Goal: Task Accomplishment & Management: Manage account settings

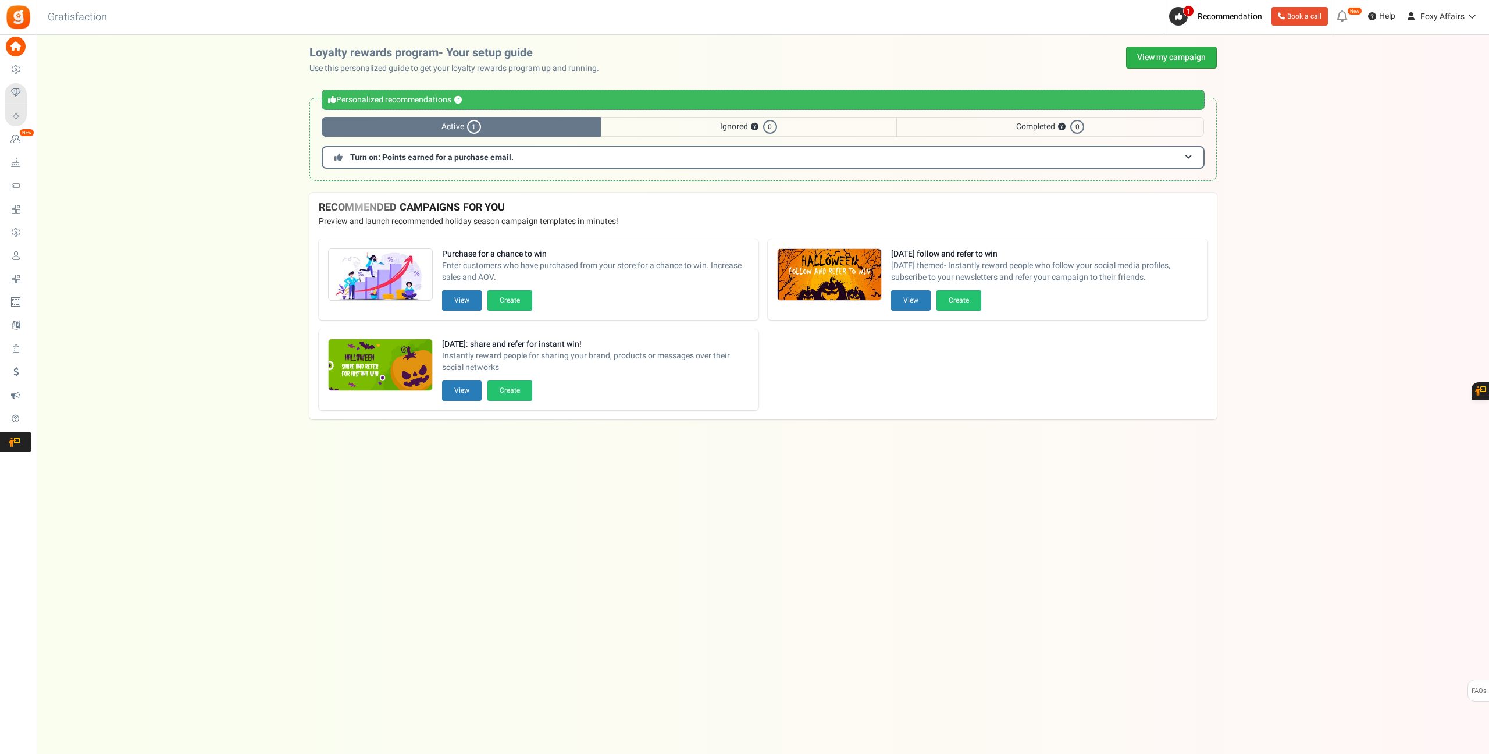
click at [1159, 58] on link "View my campaign" at bounding box center [1171, 58] width 91 height 22
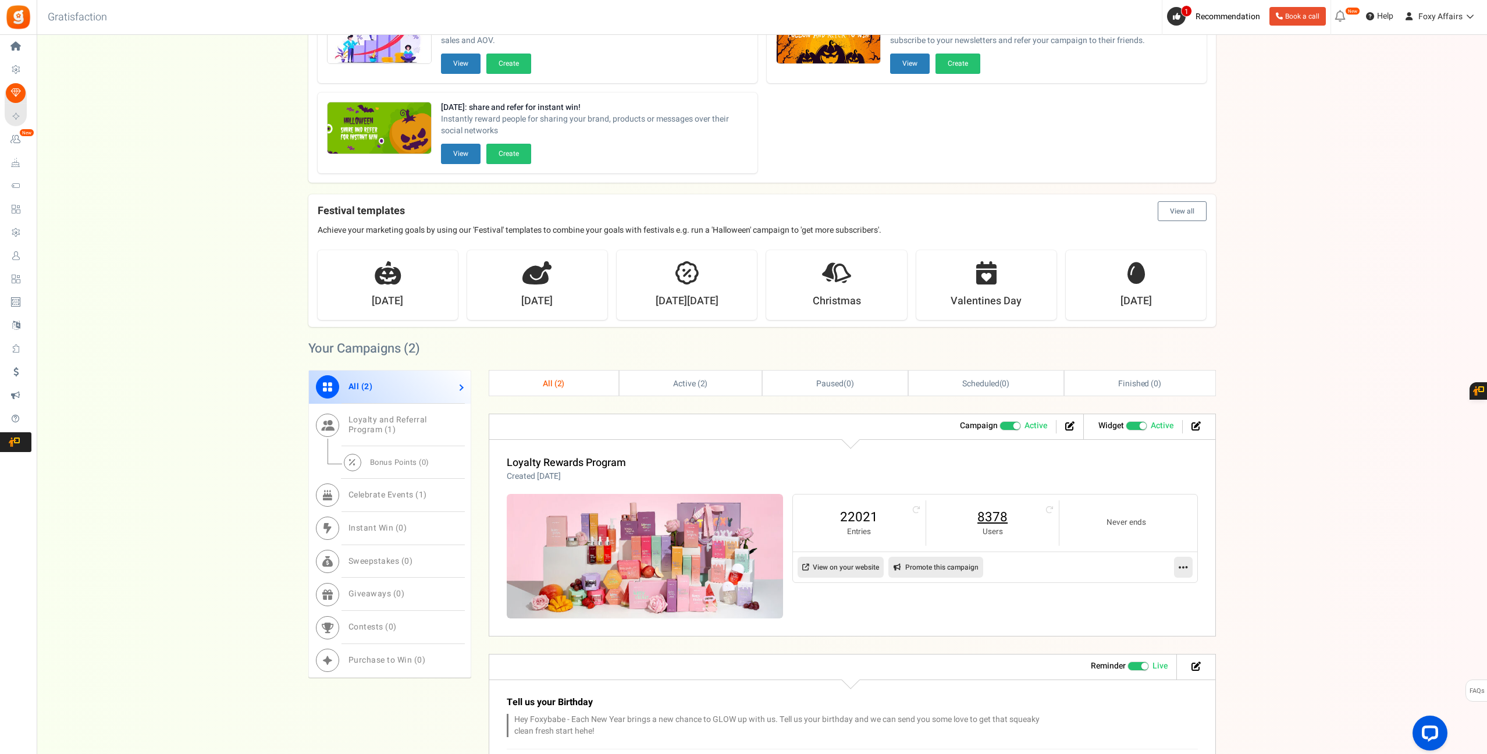
click at [1000, 522] on link "8378" at bounding box center [992, 517] width 109 height 19
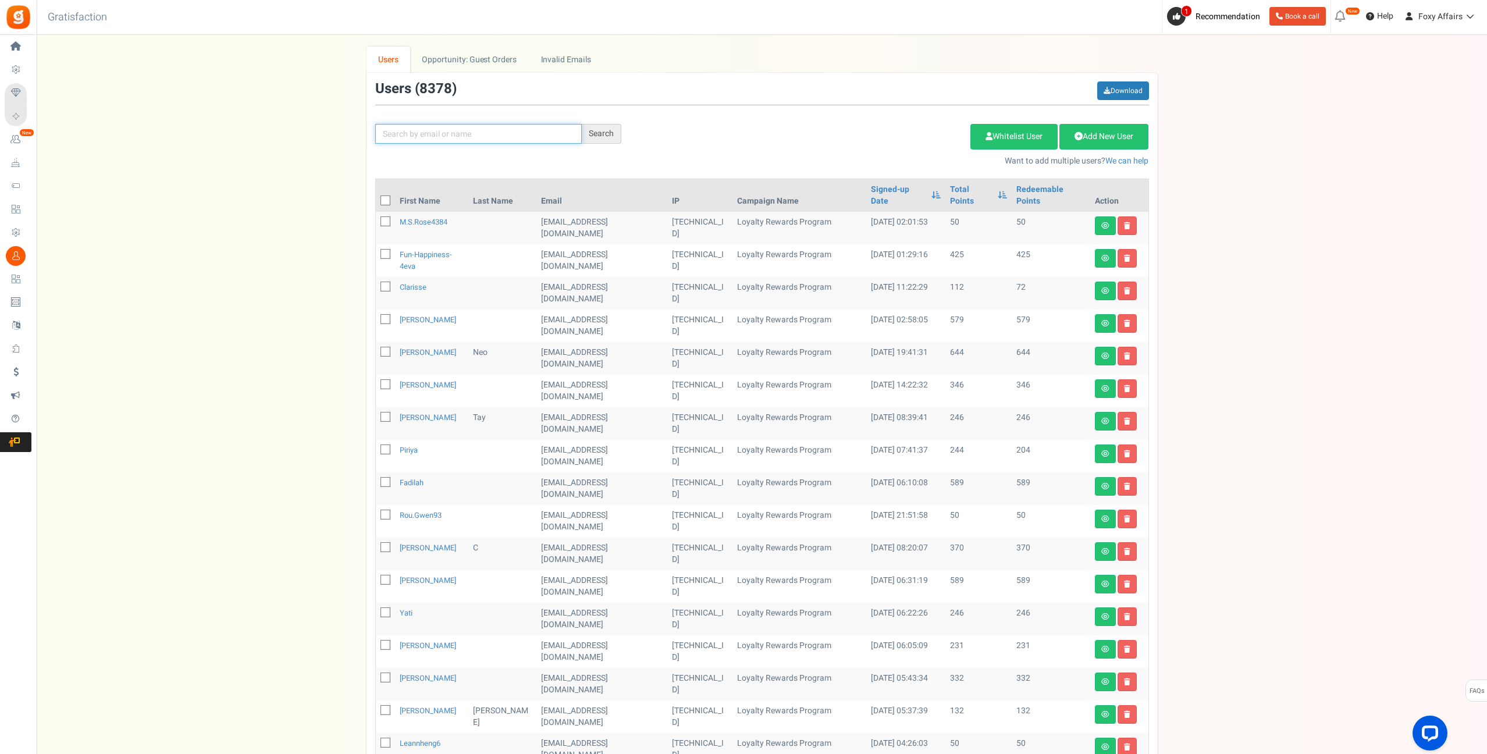
click at [524, 140] on input "text" at bounding box center [478, 134] width 207 height 20
type input "[DOMAIN_NAME][EMAIL_ADDRESS][DOMAIN_NAME]"
click at [607, 131] on div "Search" at bounding box center [602, 134] width 40 height 20
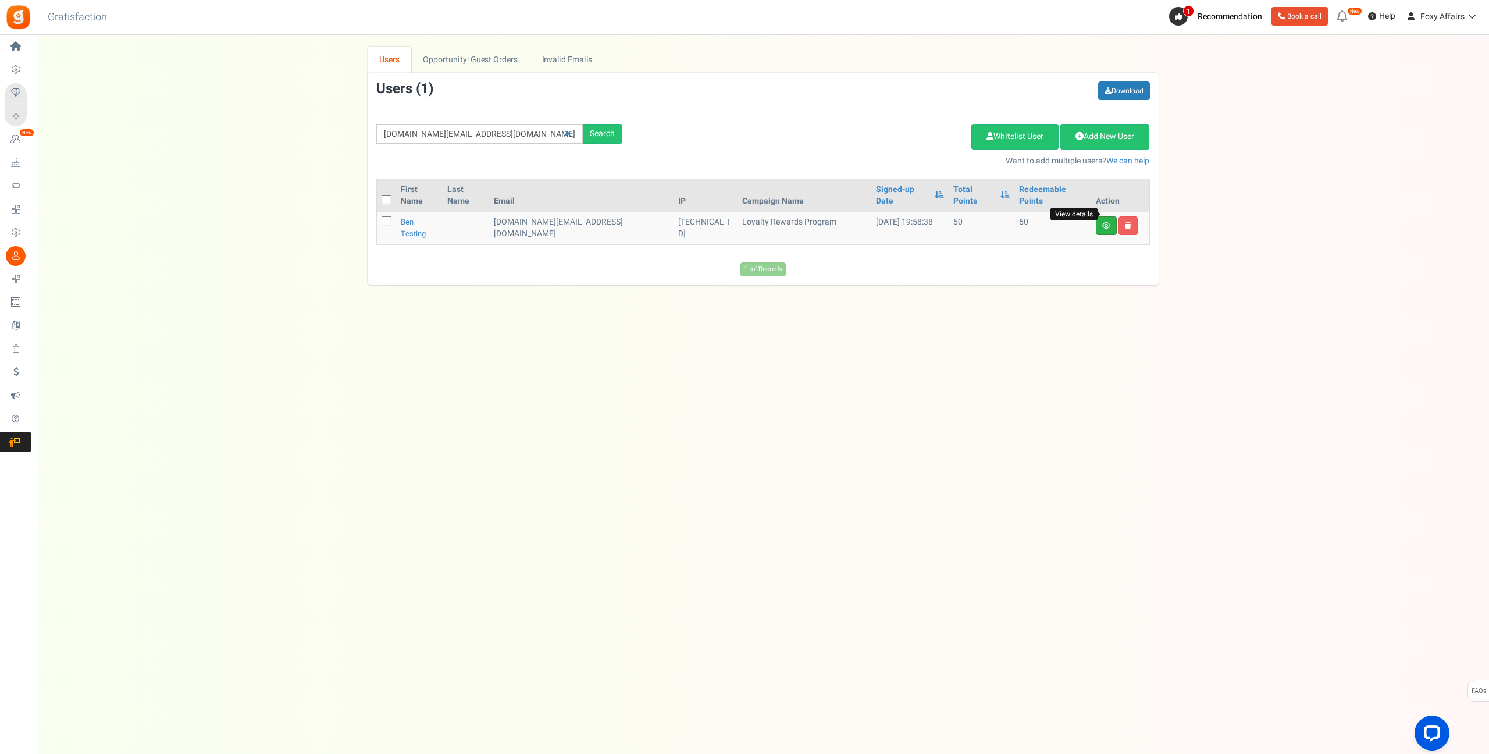
click at [1104, 222] on icon at bounding box center [1107, 225] width 8 height 7
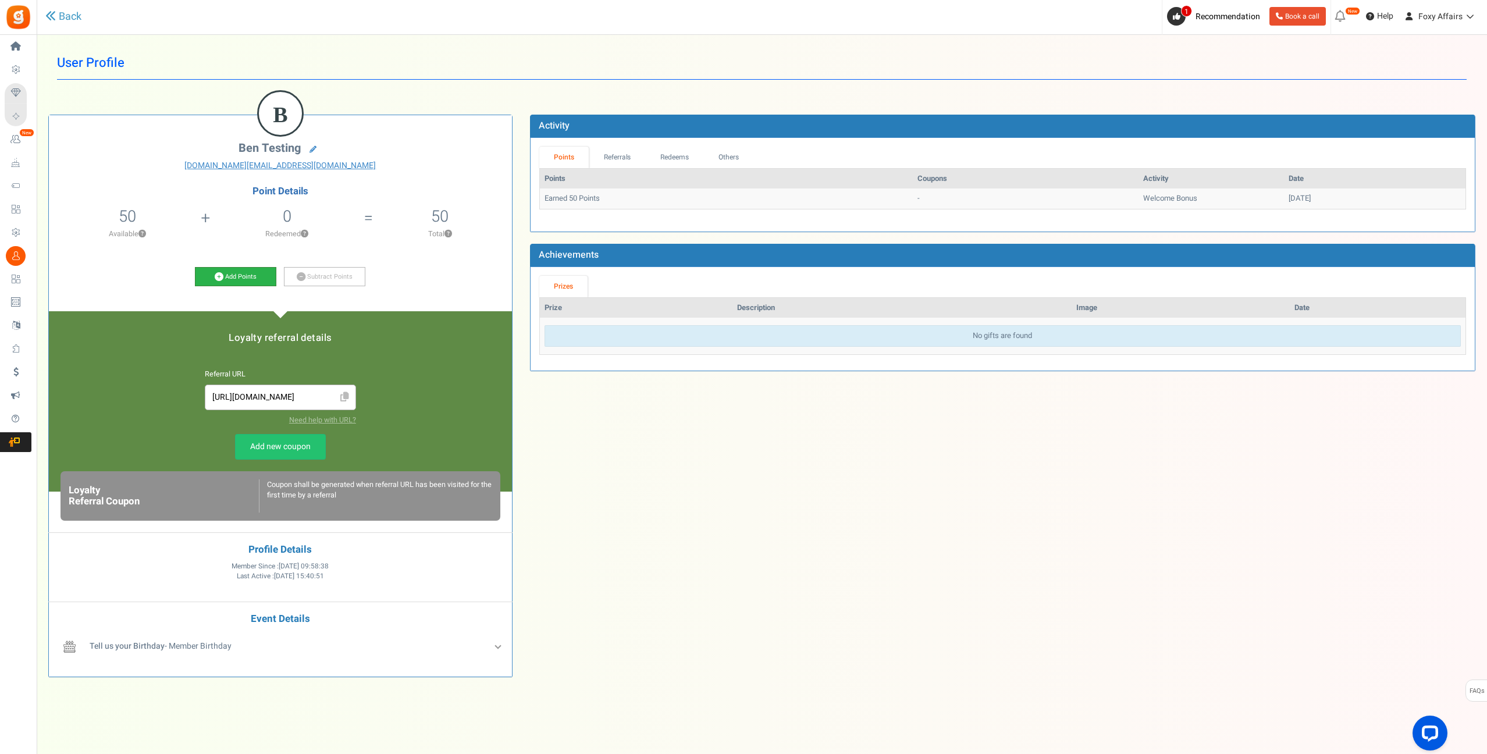
click at [212, 273] on link "Add Points" at bounding box center [235, 277] width 81 height 20
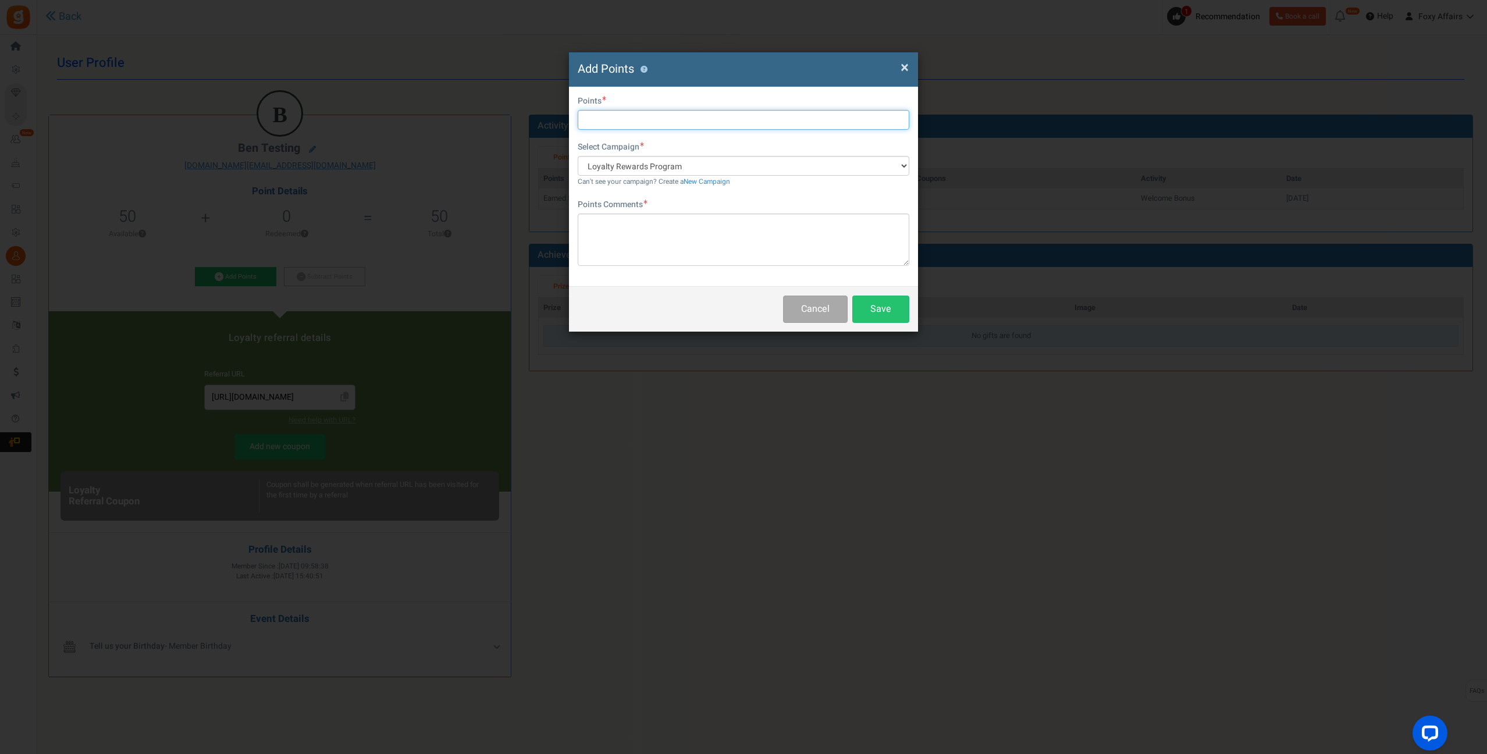
click at [632, 124] on input "text" at bounding box center [744, 120] width 332 height 20
type input "1"
type input "2000"
drag, startPoint x: 635, startPoint y: 115, endPoint x: 556, endPoint y: 114, distance: 78.5
click at [556, 114] on div "× Close Add Points ? First Name Last Name Email [DOMAIN_NAME][EMAIL_ADDRESS][DO…" at bounding box center [743, 377] width 1487 height 754
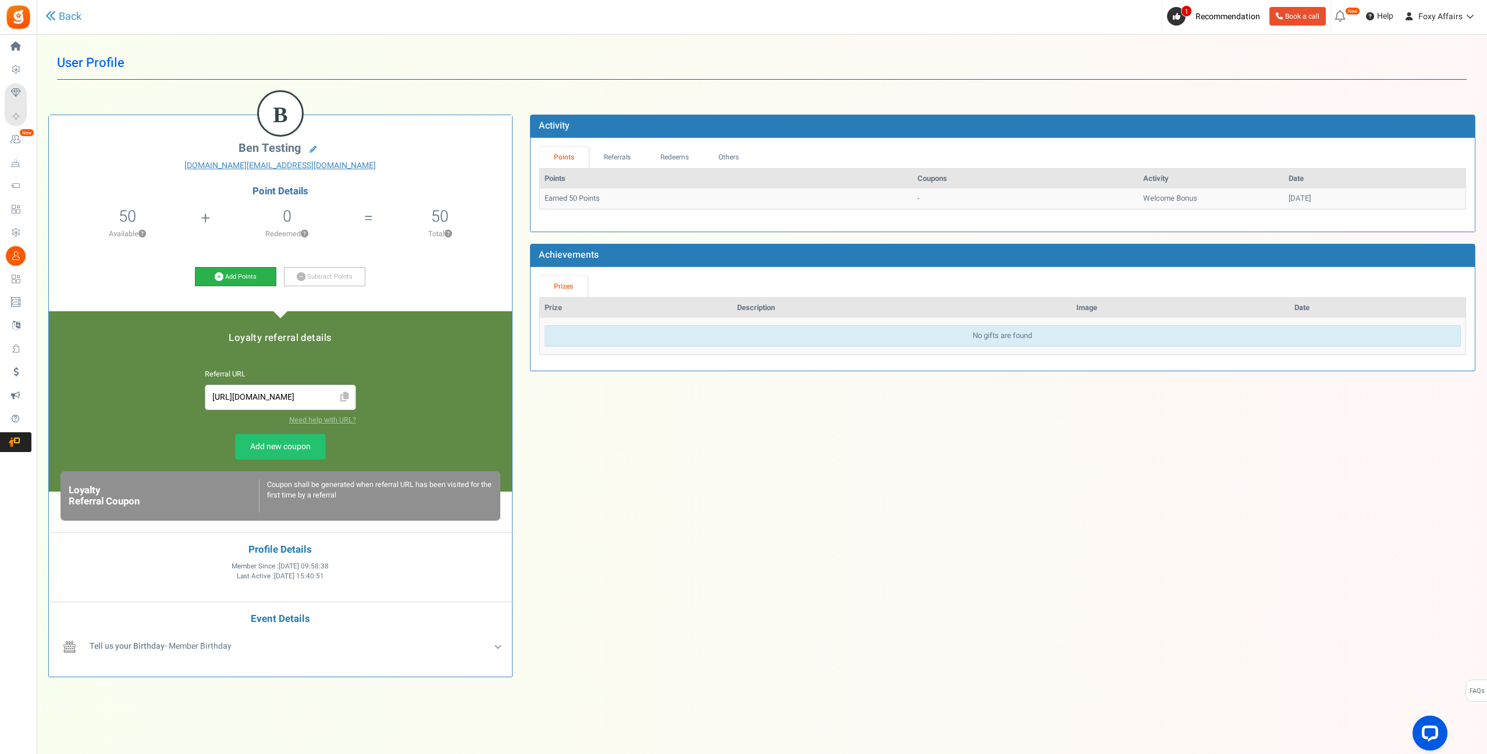
click at [221, 276] on icon at bounding box center [219, 276] width 9 height 9
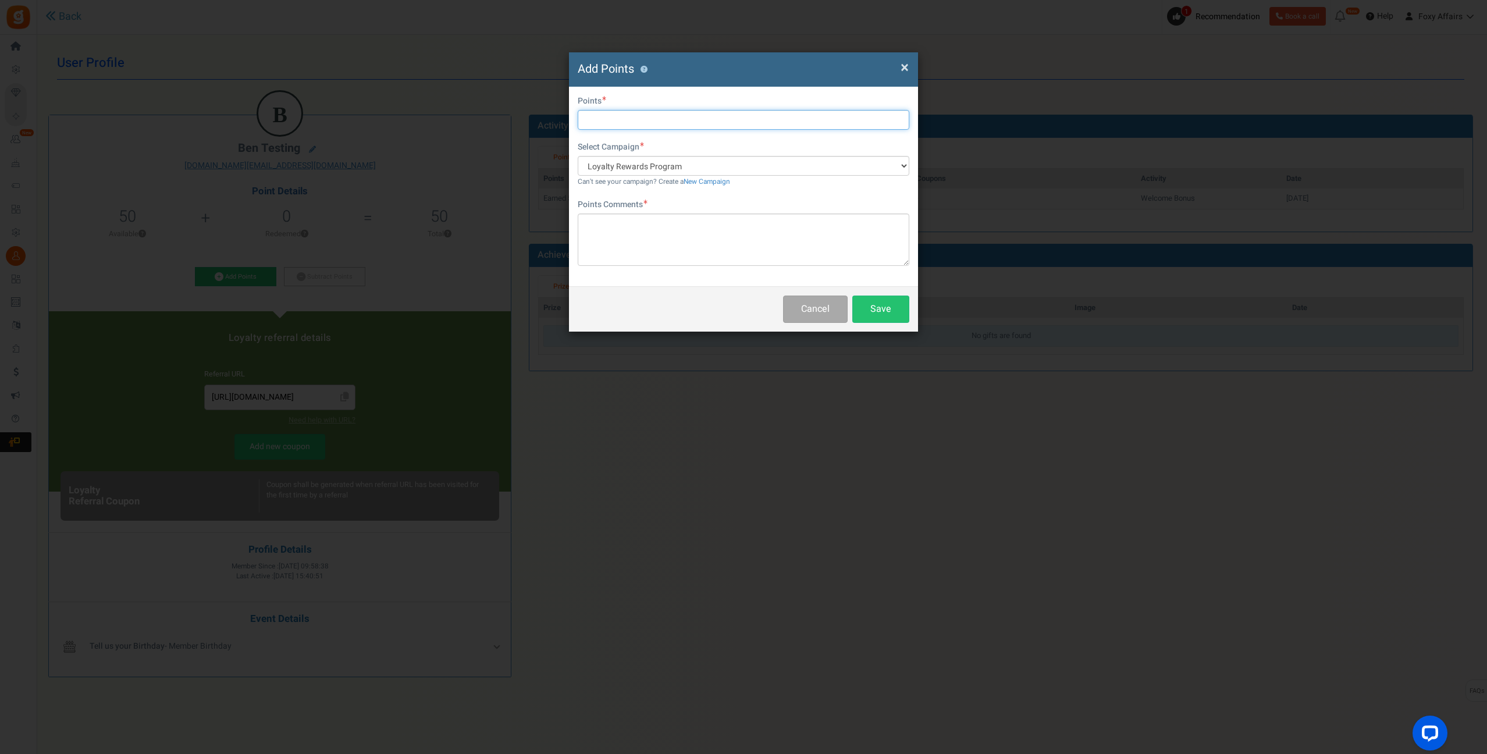
click at [634, 118] on input "text" at bounding box center [744, 120] width 332 height 20
type input "5000"
click at [826, 262] on textarea at bounding box center [744, 240] width 332 height 52
type textarea "Testing"
click at [887, 304] on button "Save" at bounding box center [880, 309] width 57 height 27
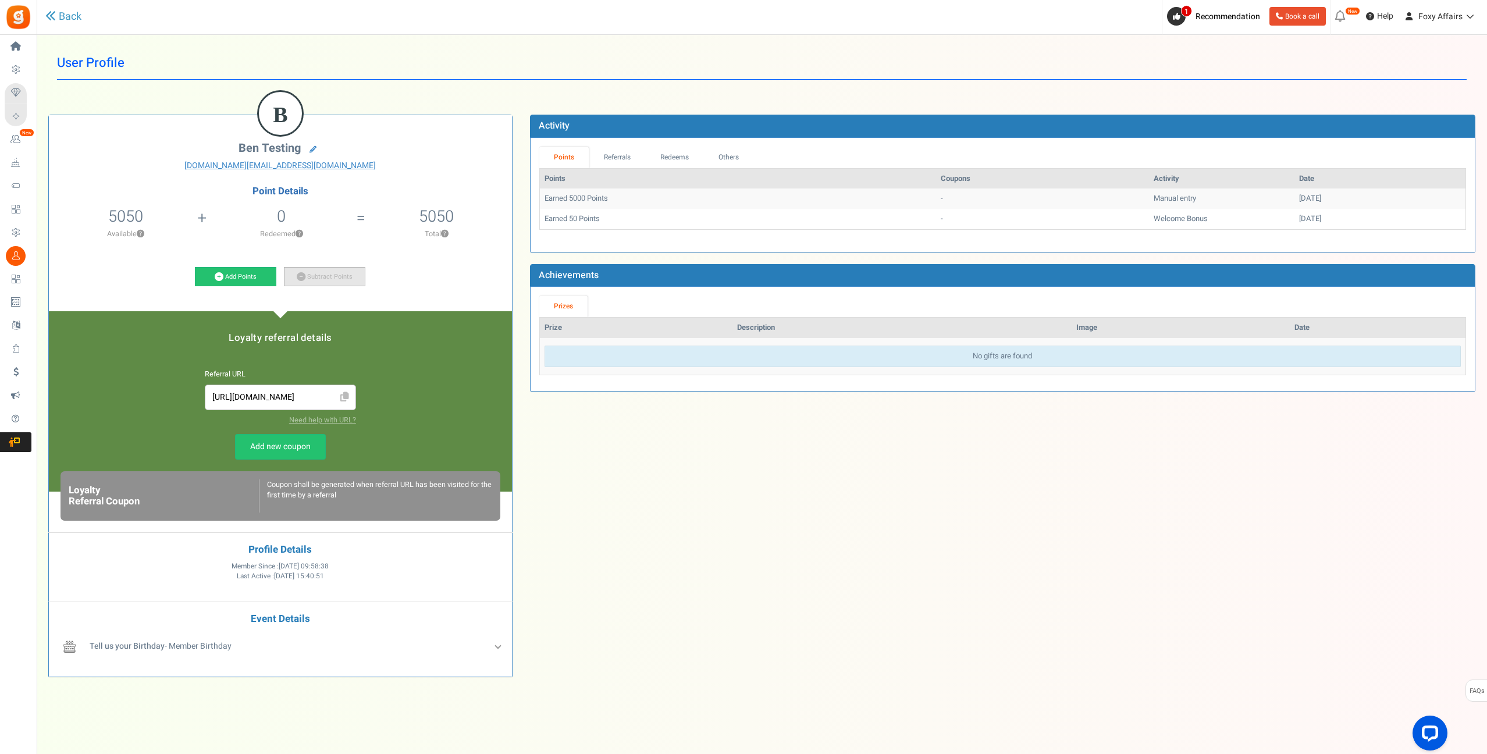
click at [305, 277] on icon at bounding box center [301, 276] width 9 height 9
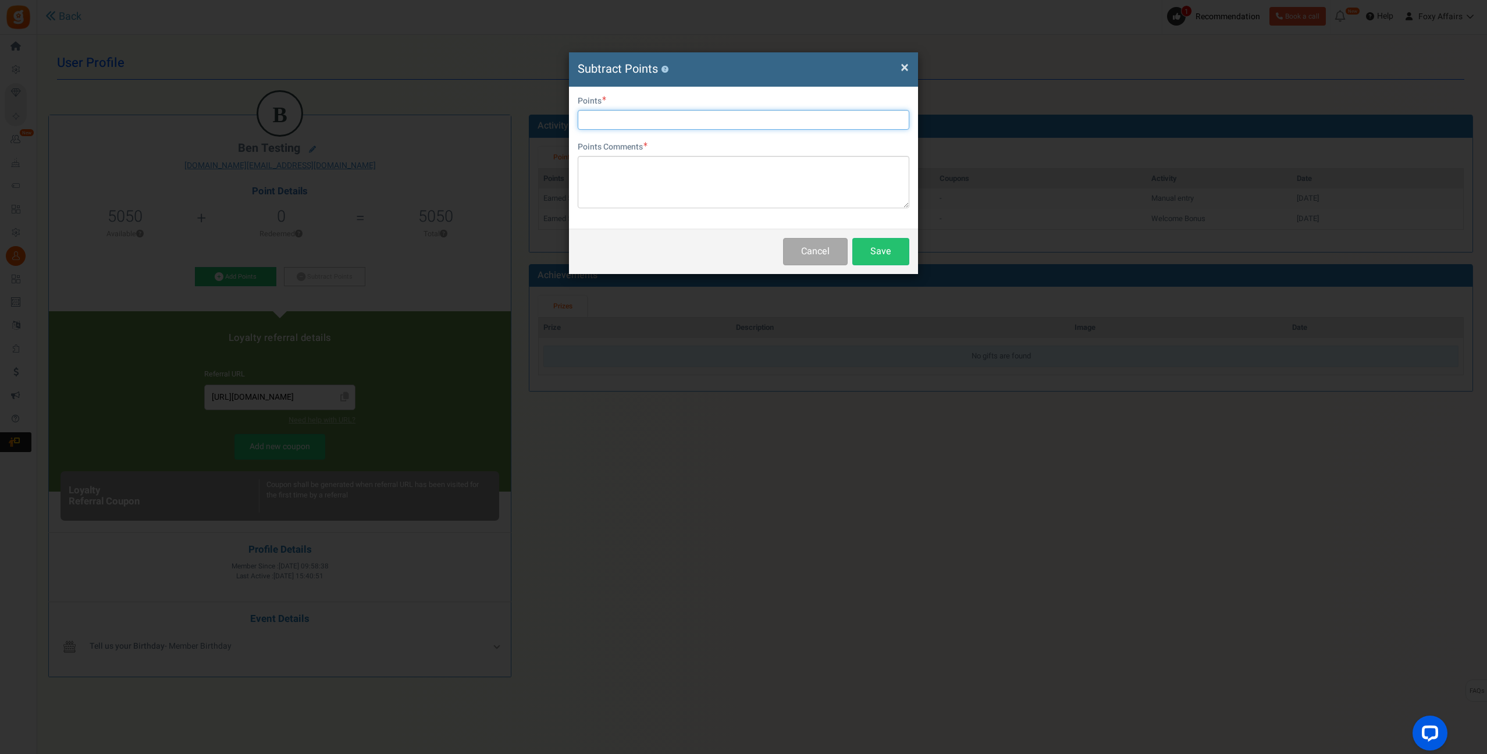
click at [668, 118] on input "text" at bounding box center [744, 120] width 332 height 20
type input "3050"
drag, startPoint x: 876, startPoint y: 256, endPoint x: 944, endPoint y: 261, distance: 67.7
click at [876, 256] on button "Save" at bounding box center [880, 251] width 57 height 27
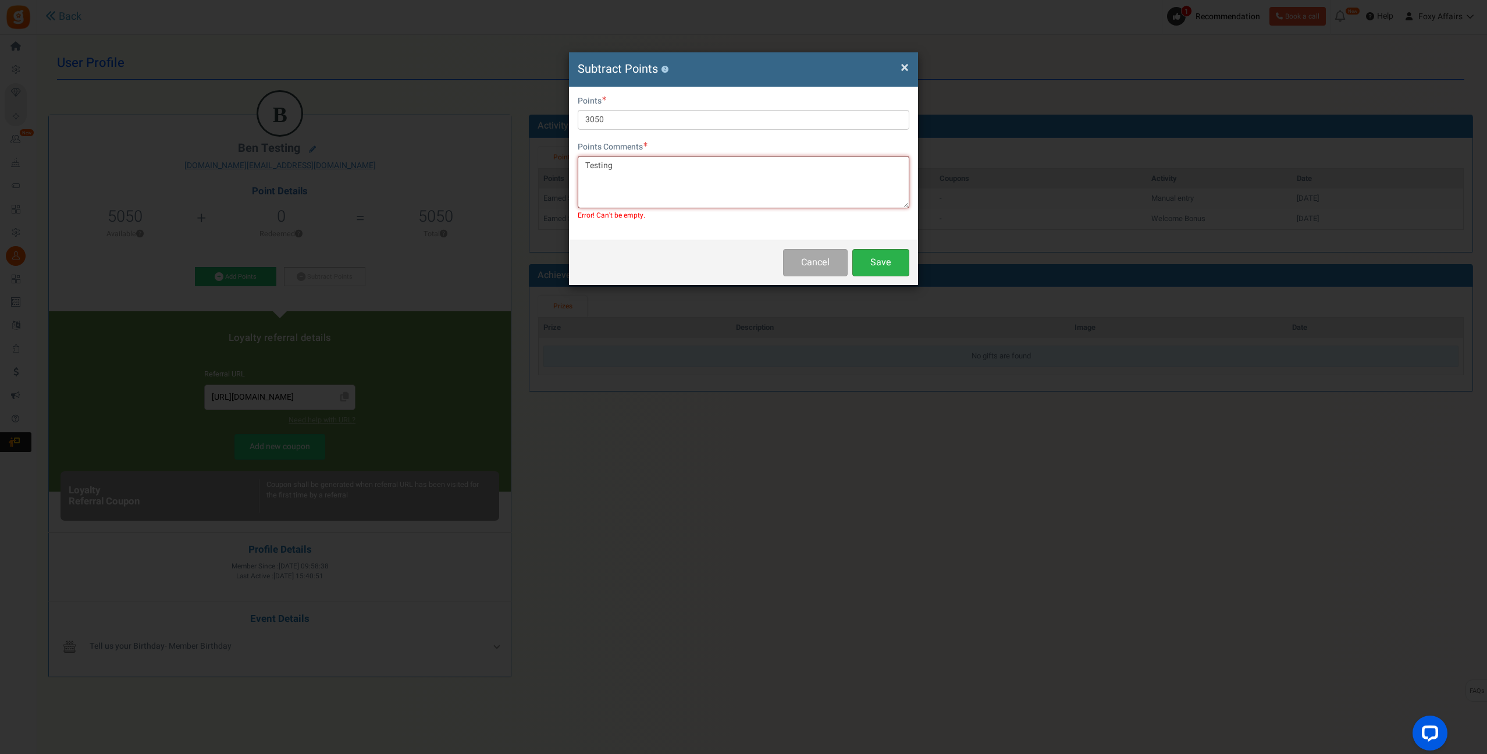
type textarea "Testing"
click at [874, 271] on button "Save" at bounding box center [880, 262] width 57 height 27
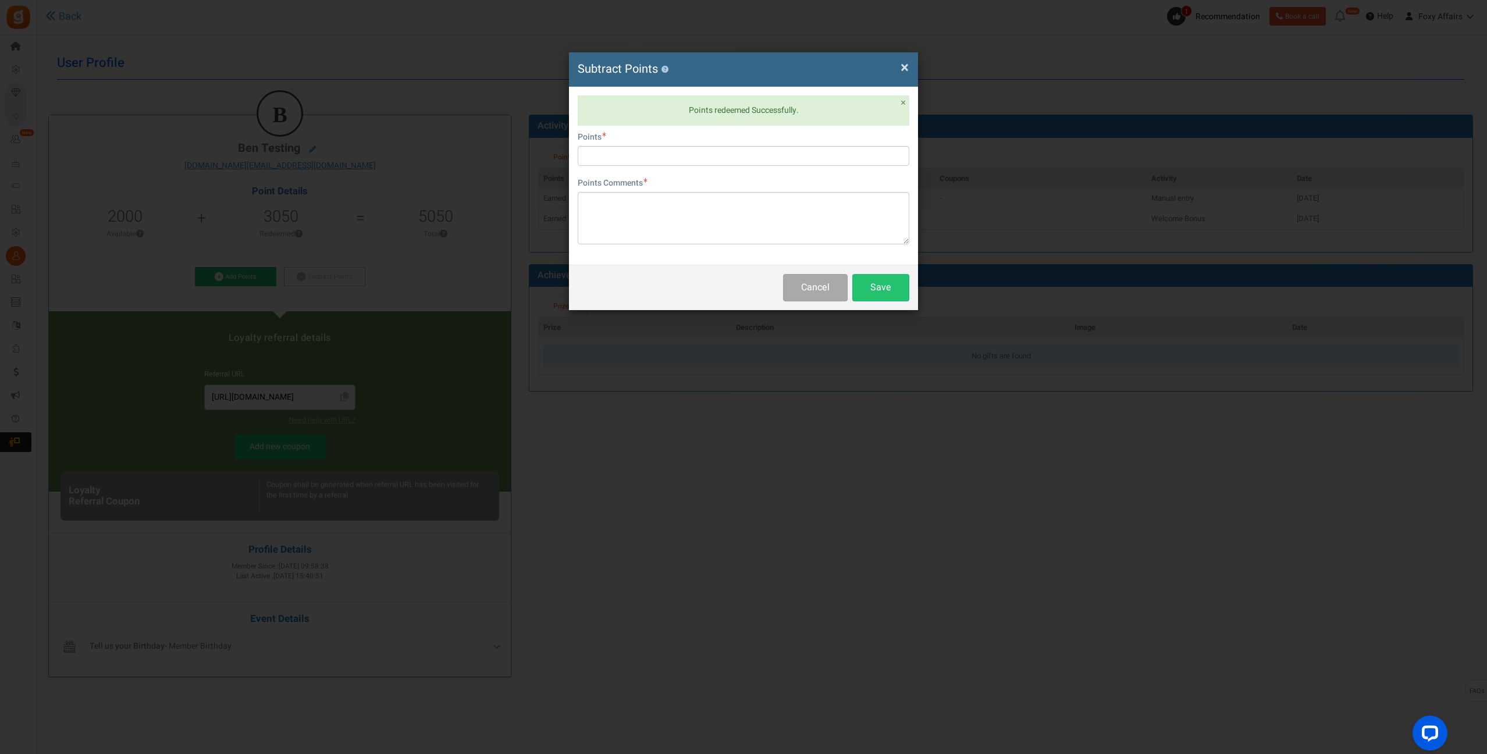
click at [906, 66] on span "×" at bounding box center [905, 67] width 8 height 22
